Goal: Information Seeking & Learning: Learn about a topic

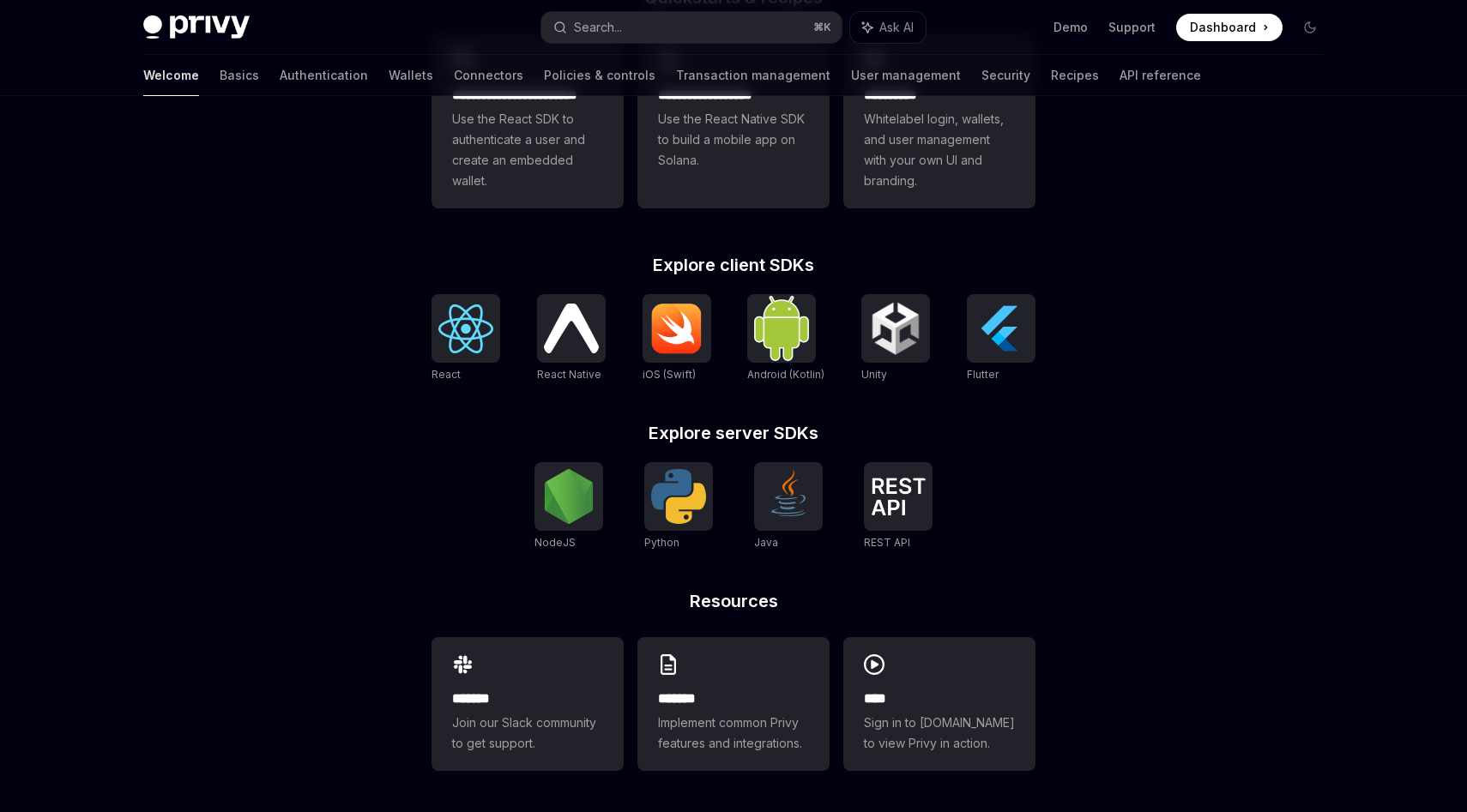
scroll to position [484, 0]
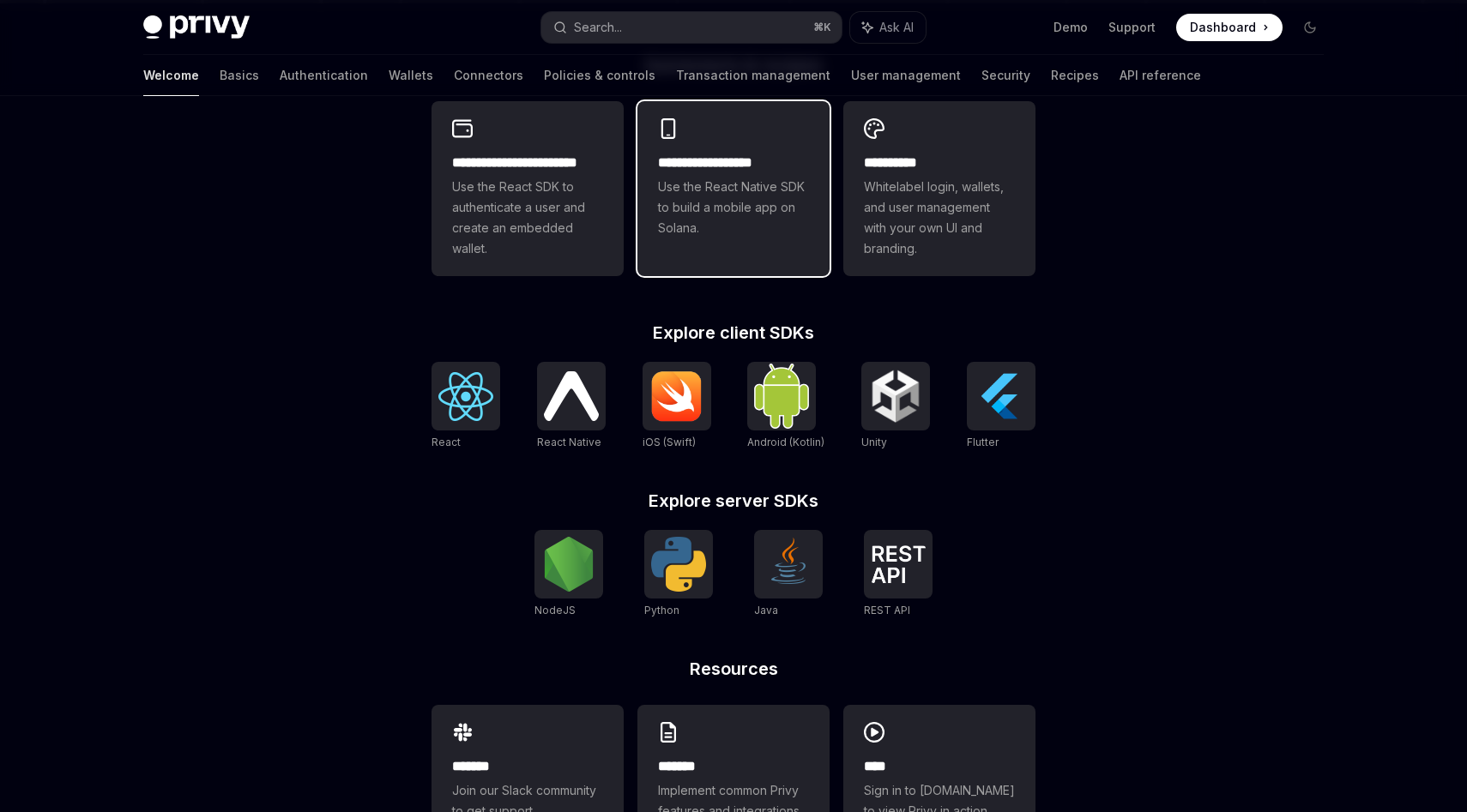
click at [697, 188] on span "Use the React Native SDK to build a mobile app on Solana." at bounding box center [734, 206] width 151 height 61
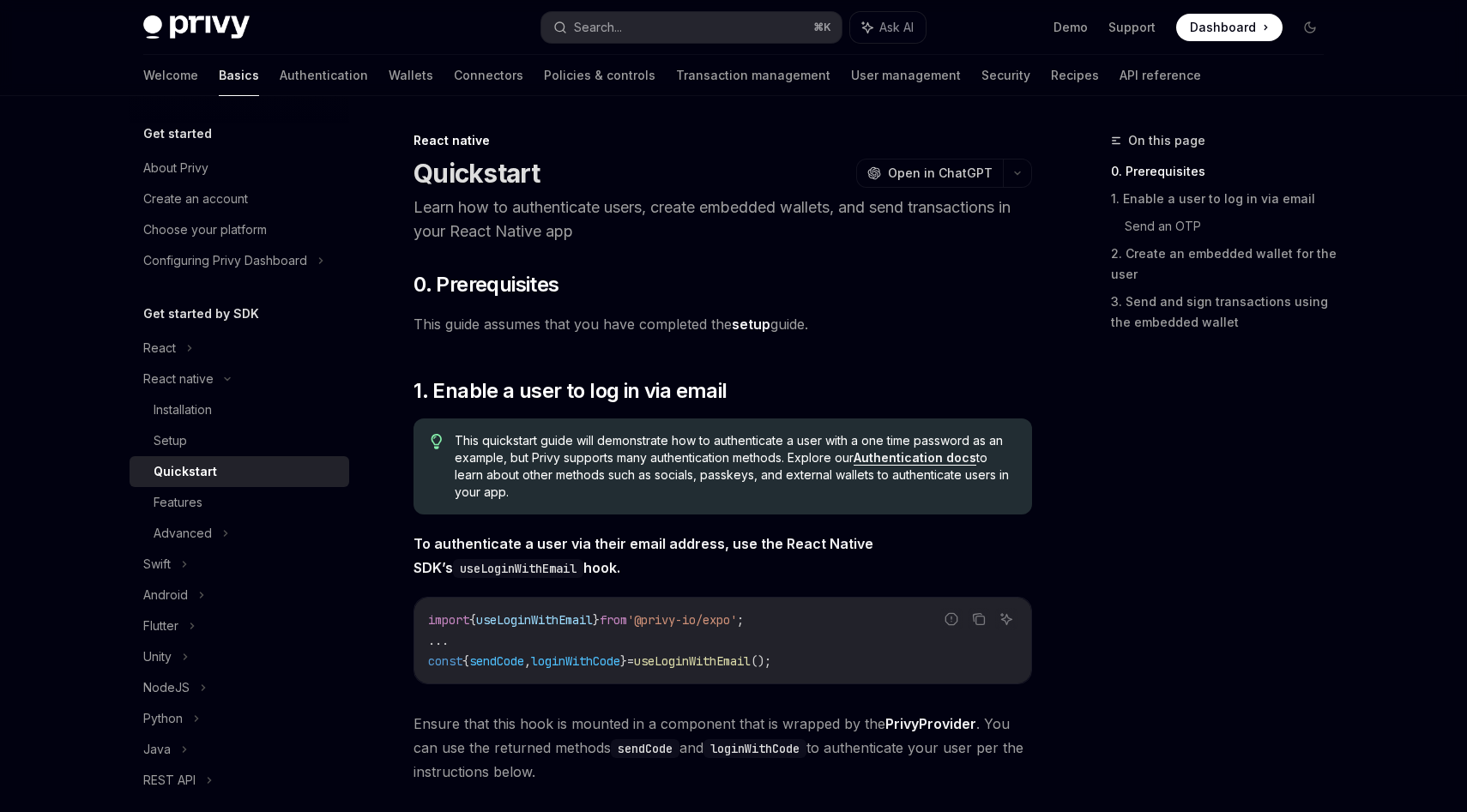
type textarea "*"
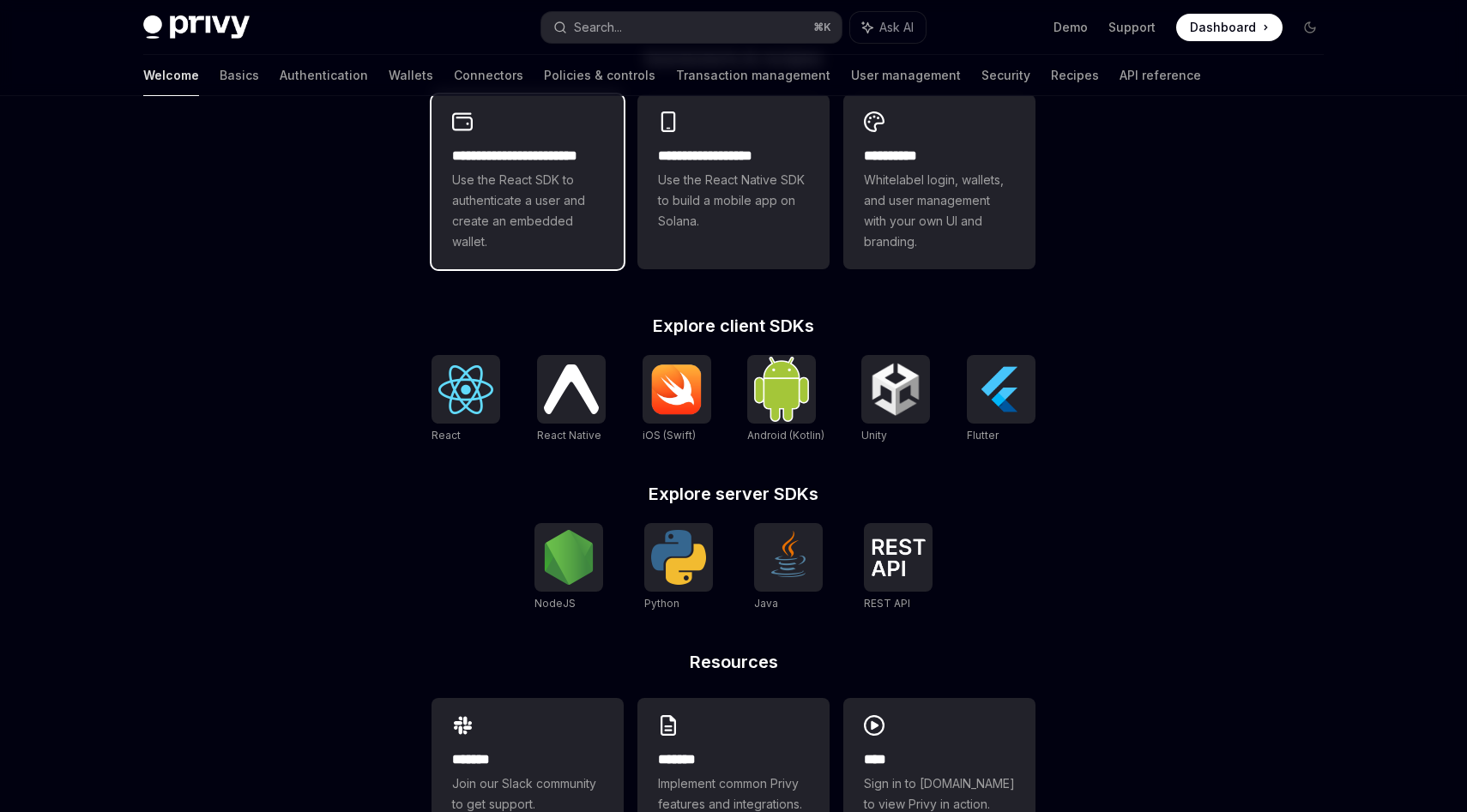
scroll to position [495, 0]
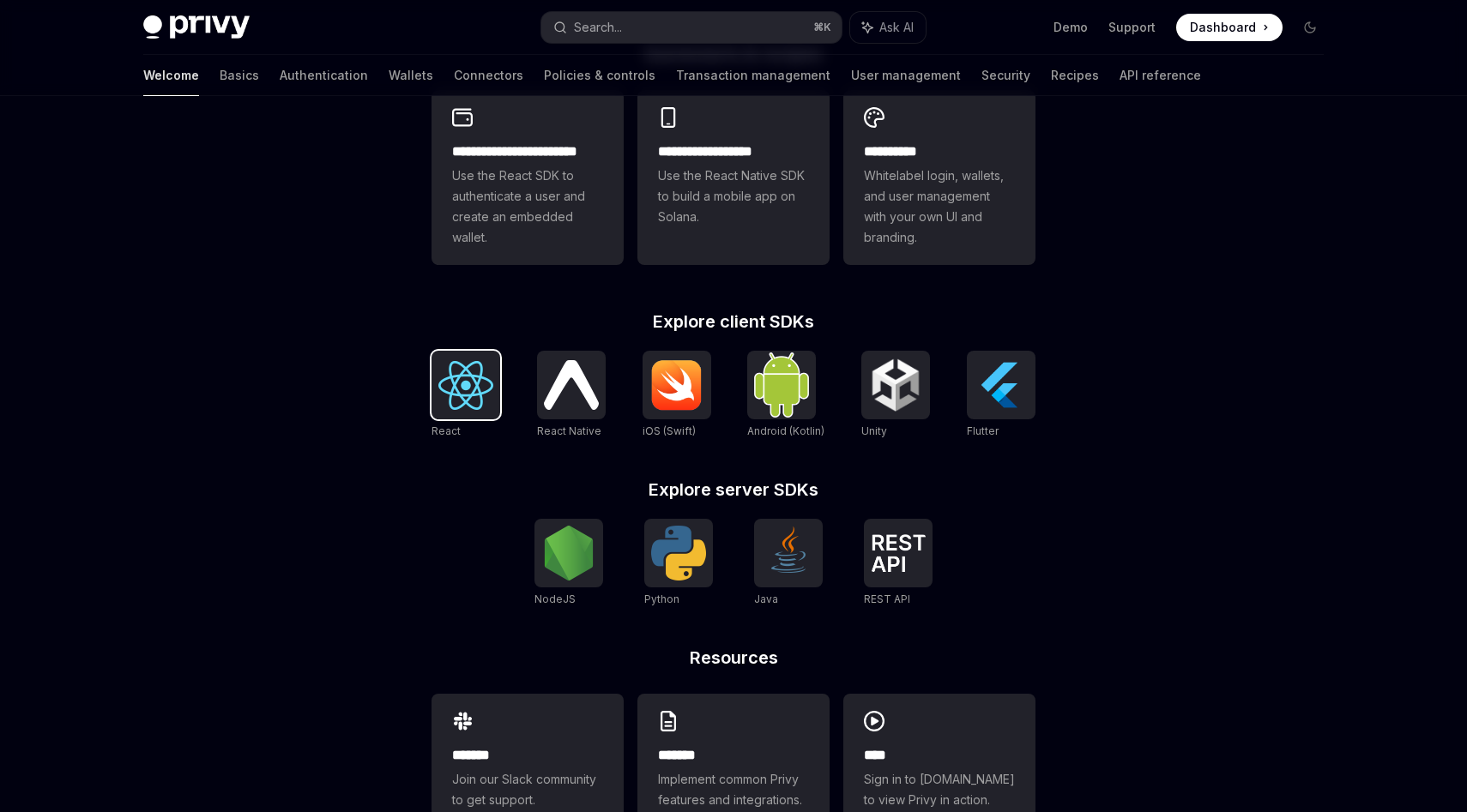
click at [459, 397] on img at bounding box center [466, 386] width 55 height 49
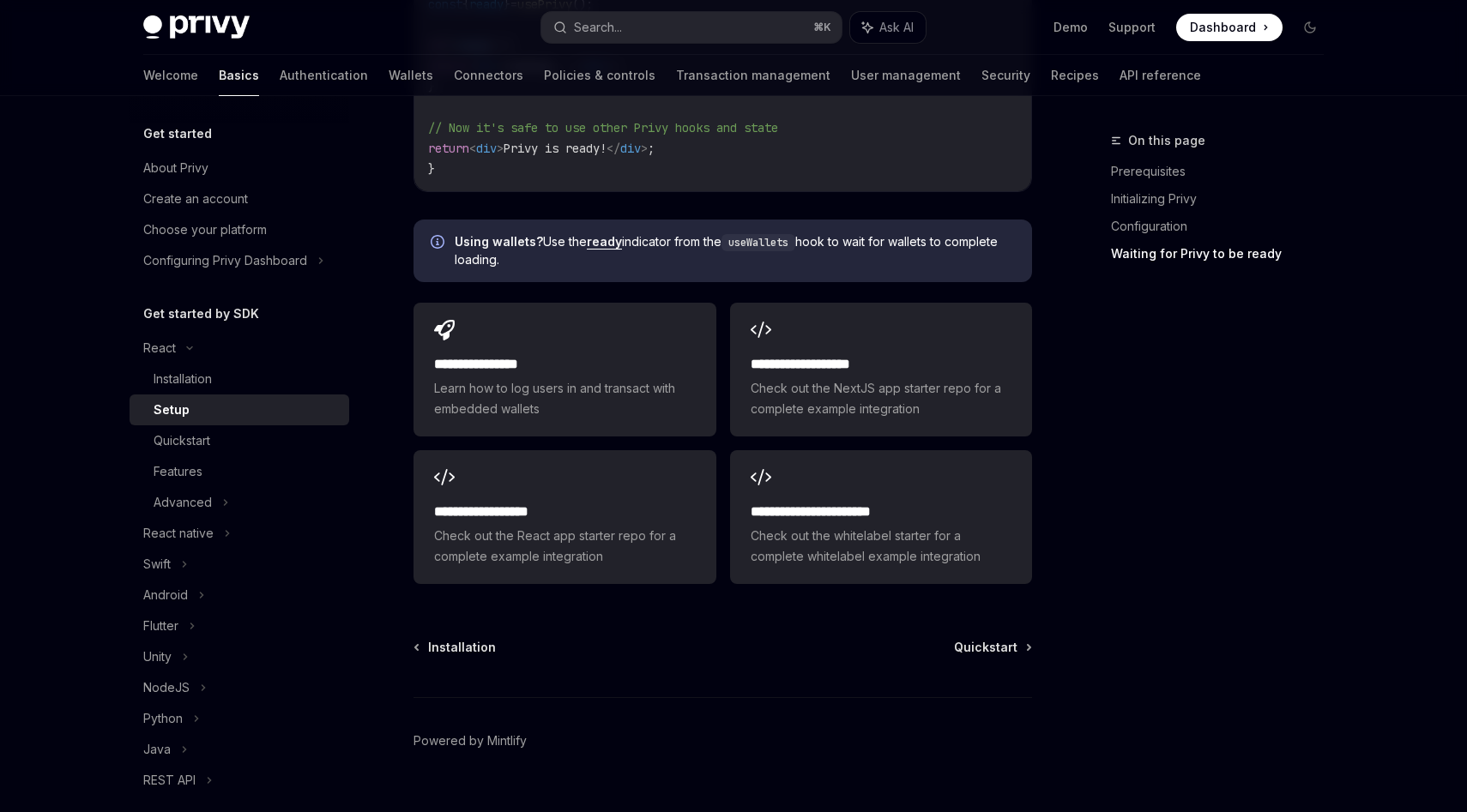
scroll to position [2132, 0]
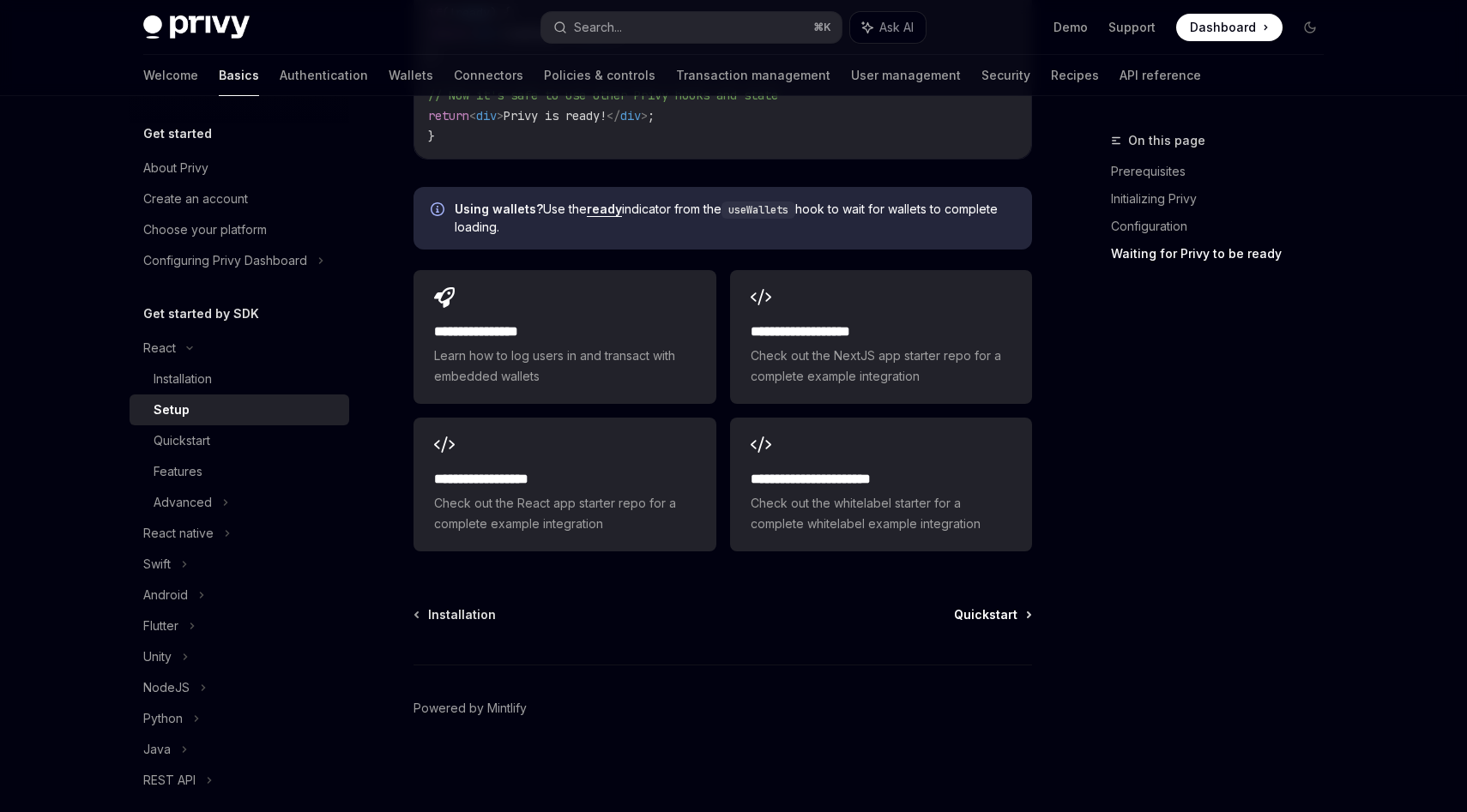
click at [959, 615] on span "Quickstart" at bounding box center [986, 615] width 63 height 18
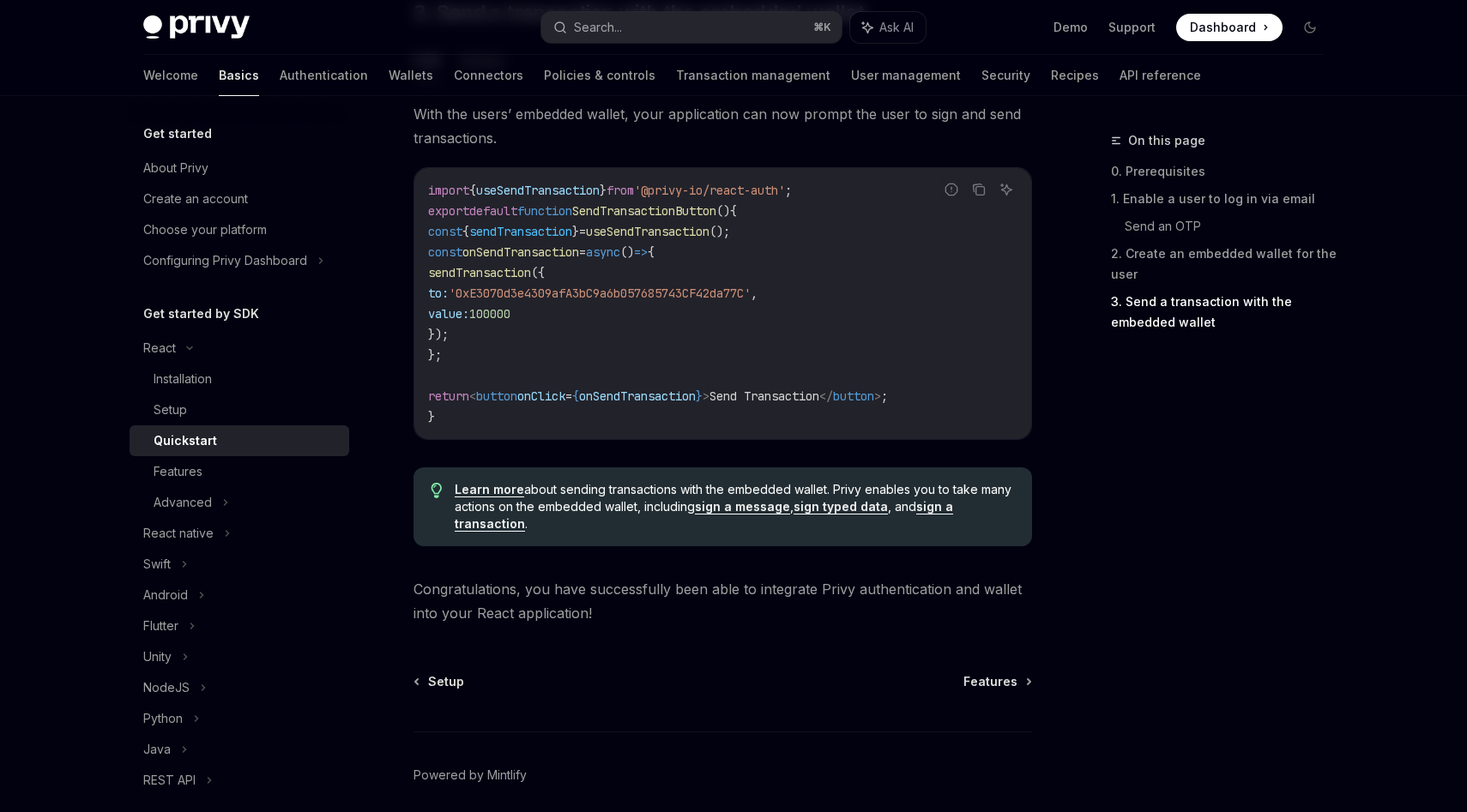
scroll to position [1676, 0]
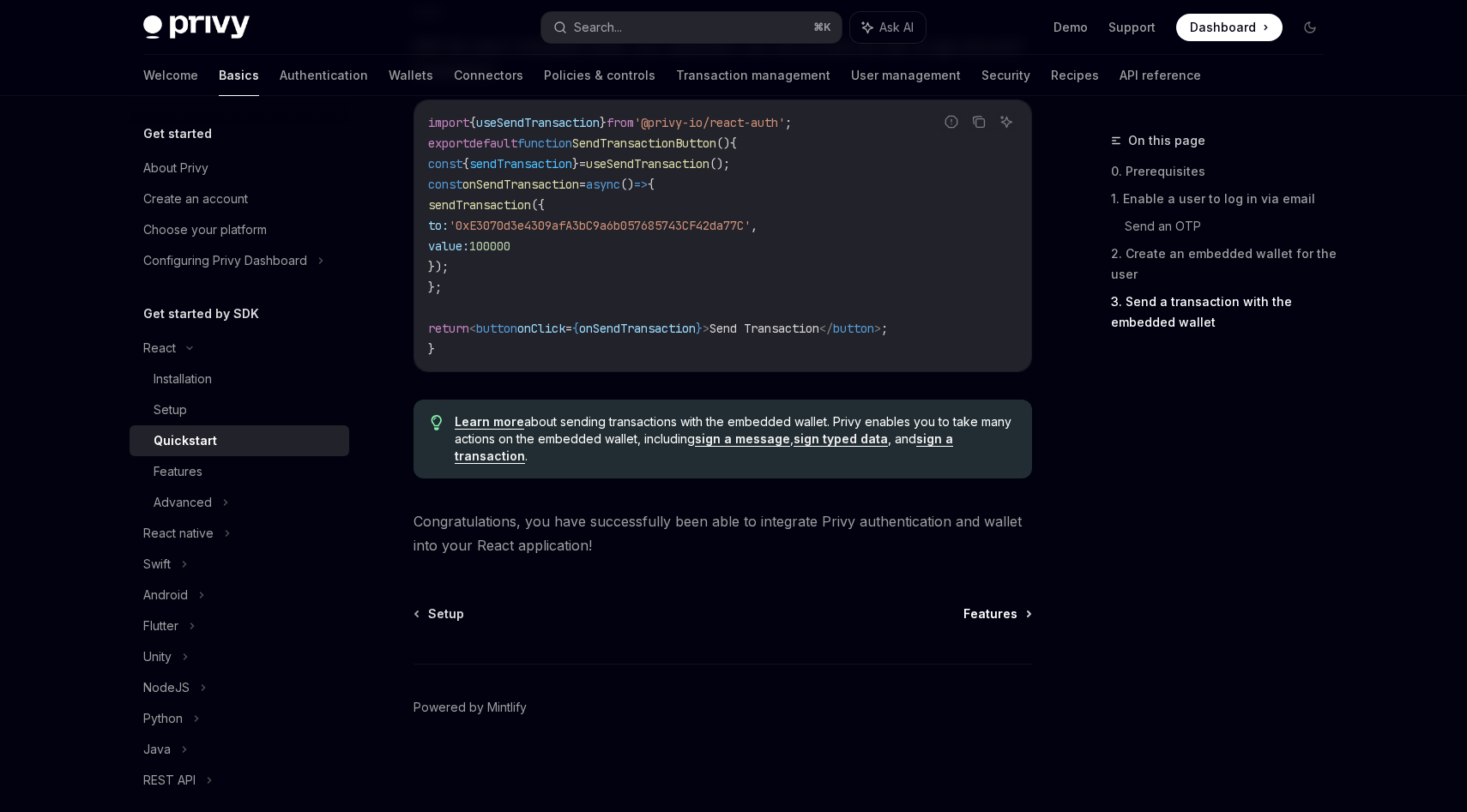
click at [982, 617] on span "Features" at bounding box center [990, 614] width 54 height 18
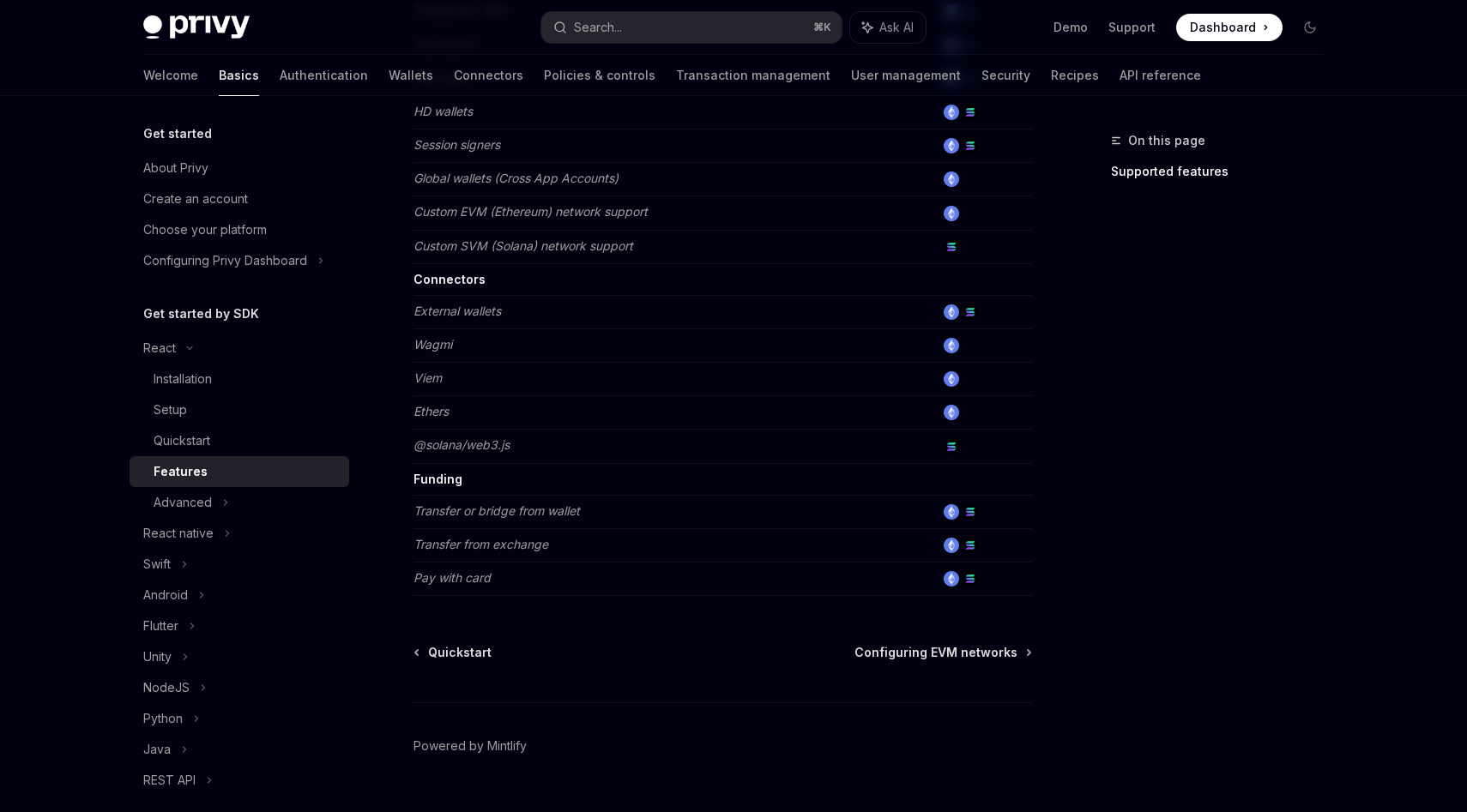
scroll to position [1013, 0]
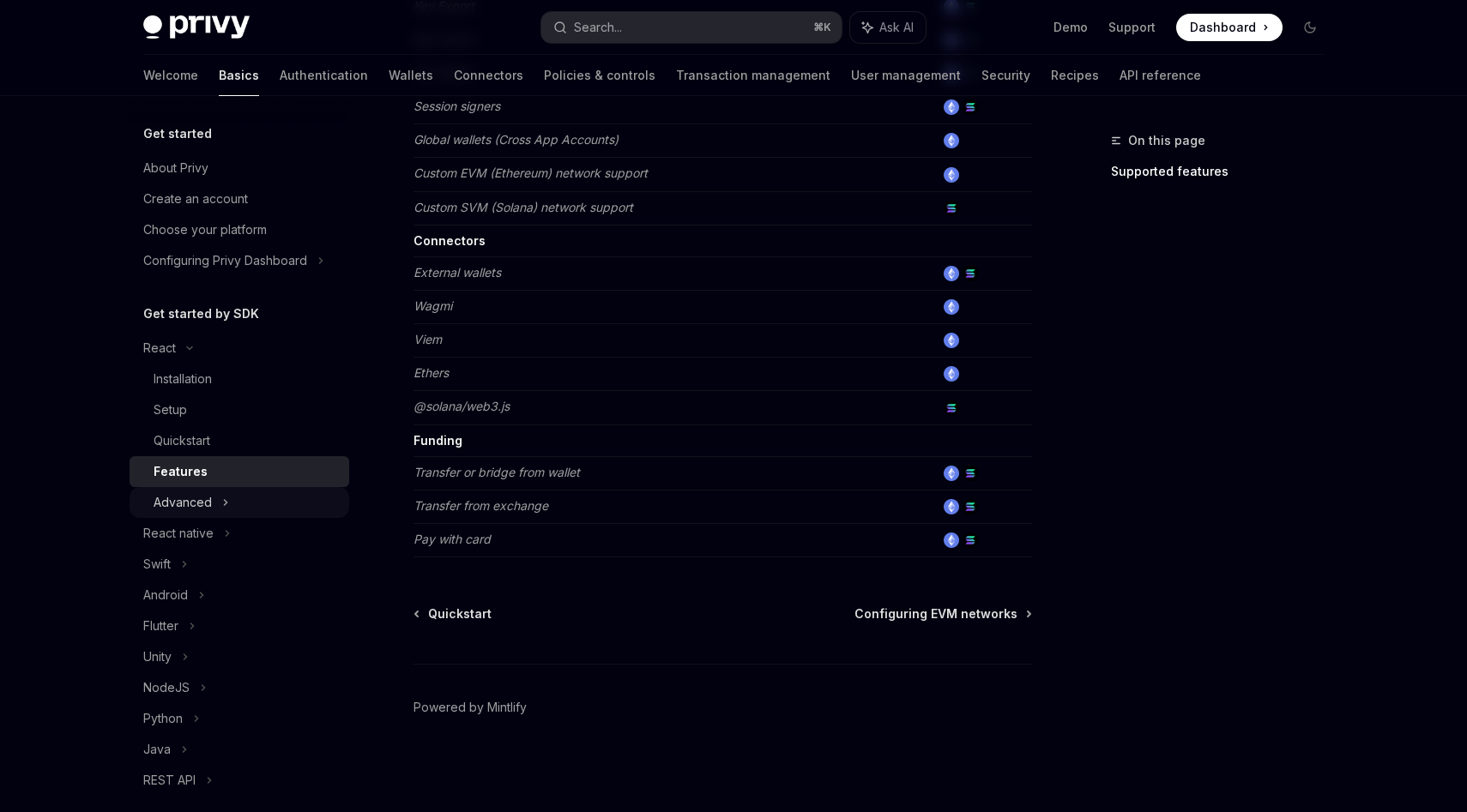
click at [182, 505] on div "Advanced" at bounding box center [183, 502] width 58 height 20
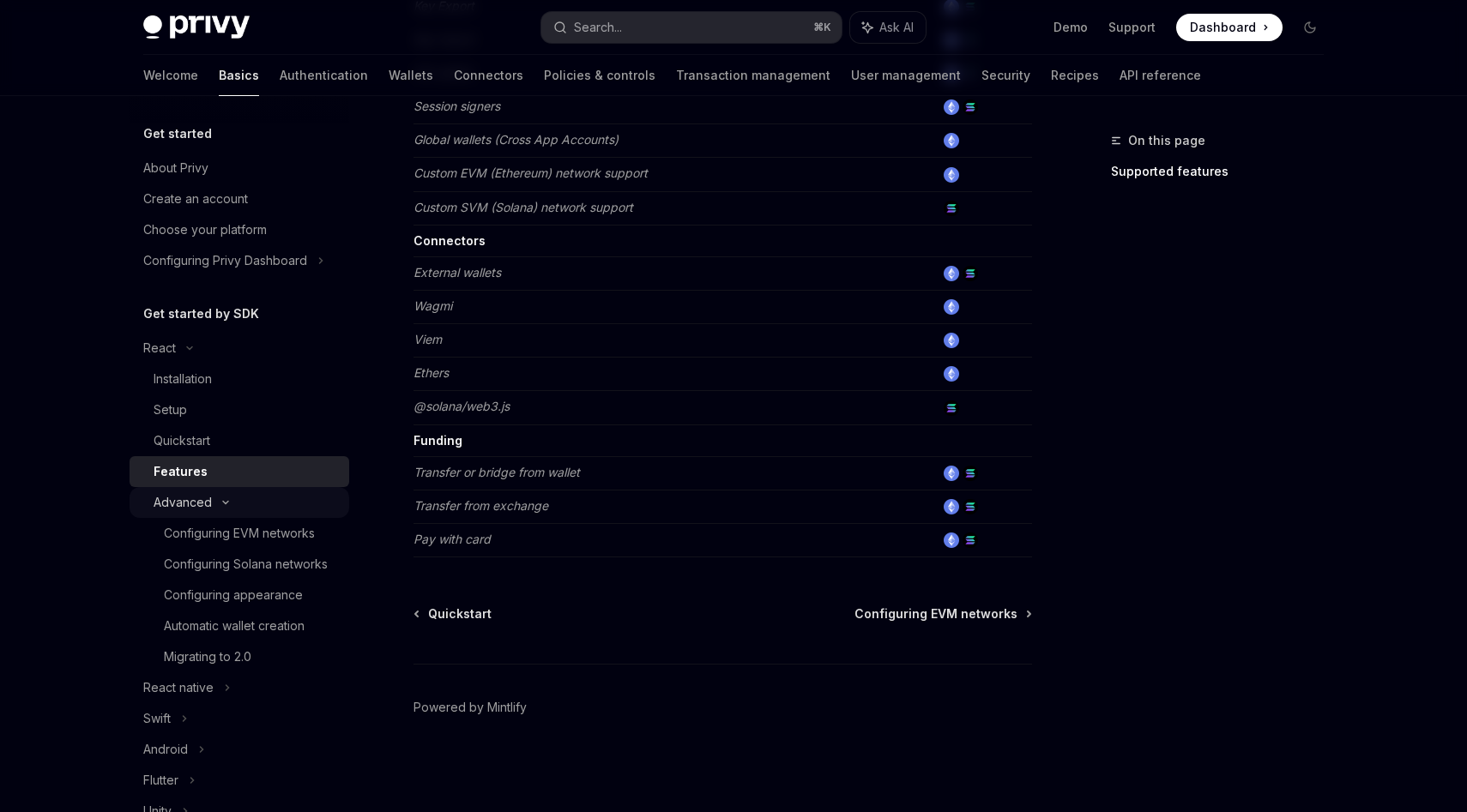
type textarea "*"
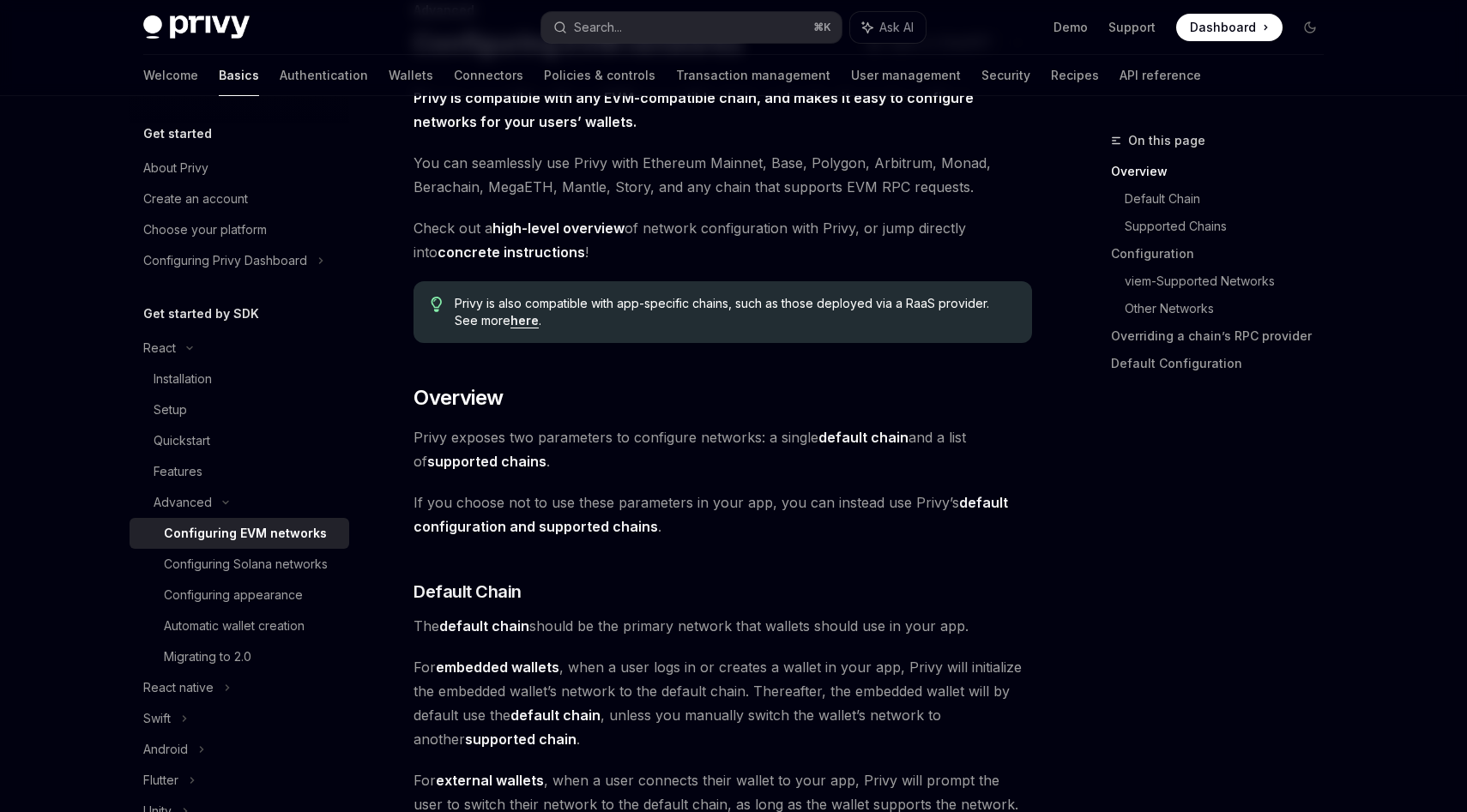
scroll to position [133, 0]
